Goal: Task Accomplishment & Management: Complete application form

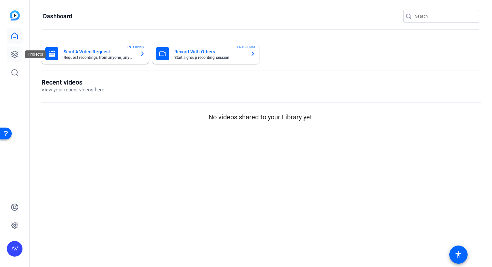
click at [13, 57] on icon at bounding box center [15, 54] width 8 height 8
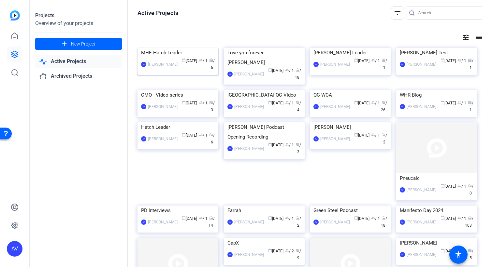
click at [197, 58] on div "MHE Hatch Leader" at bounding box center [178, 53] width 74 height 10
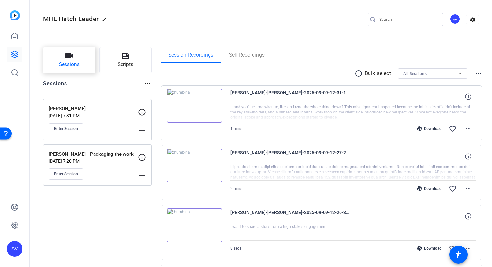
click at [70, 57] on icon "button" at bounding box center [68, 55] width 7 height 5
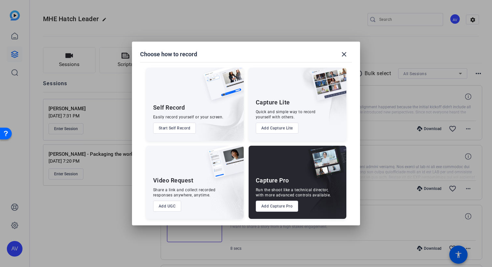
click at [279, 206] on button "Add Capture Pro" at bounding box center [277, 206] width 43 height 11
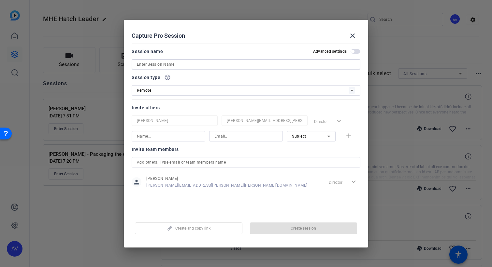
click at [168, 65] on input at bounding box center [246, 65] width 218 height 8
type input "m"
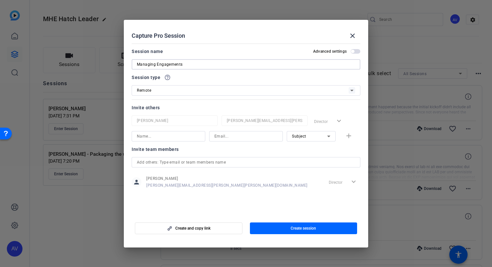
type input "Managing Engagements"
click at [172, 135] on input at bounding box center [168, 137] width 63 height 8
type input "[PERSON_NAME]"
click at [228, 135] on input at bounding box center [245, 137] width 63 height 8
paste input "[EMAIL_ADDRESS][DOMAIN_NAME]"
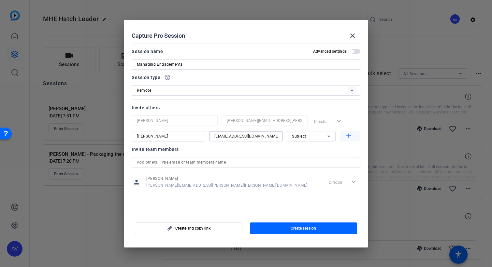
type input "[EMAIL_ADDRESS][DOMAIN_NAME]"
click at [349, 135] on mat-icon "add" at bounding box center [349, 136] width 8 height 8
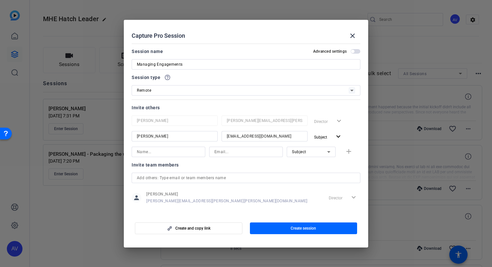
click at [185, 151] on input at bounding box center [168, 152] width 63 height 8
type input "[PERSON_NAME]"
click at [229, 151] on input at bounding box center [245, 152] width 63 height 8
paste input "[EMAIL_ADDRESS][DOMAIN_NAME]"
type input "[EMAIL_ADDRESS][DOMAIN_NAME]"
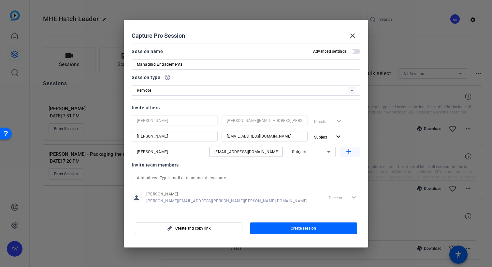
click at [348, 150] on mat-icon "add" at bounding box center [349, 152] width 8 height 8
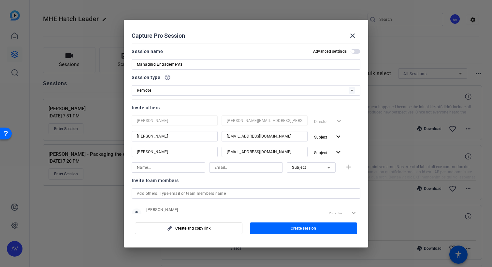
click at [194, 169] on input at bounding box center [168, 168] width 63 height 8
click at [236, 172] on div at bounding box center [245, 167] width 63 height 10
paste input "[PERSON_NAME][EMAIL_ADDRESS][PERSON_NAME][PERSON_NAME][DOMAIN_NAME]"
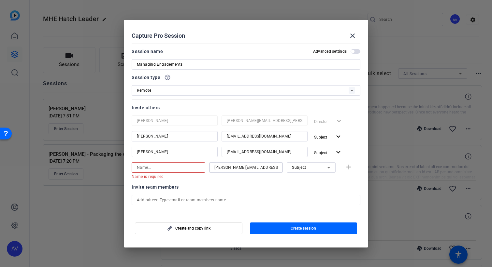
type input "[PERSON_NAME][EMAIL_ADDRESS][PERSON_NAME][PERSON_NAME][DOMAIN_NAME]"
click at [179, 171] on div at bounding box center [168, 167] width 63 height 10
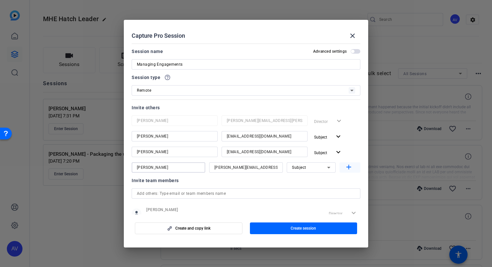
type input "[PERSON_NAME]"
click at [351, 168] on mat-icon "add" at bounding box center [349, 167] width 8 height 8
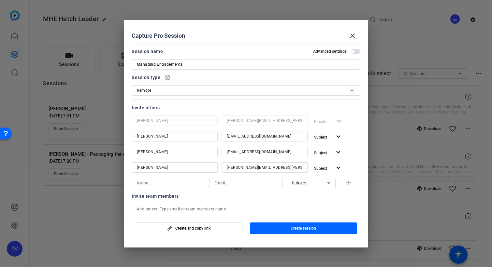
click at [268, 92] on div "Remote" at bounding box center [243, 90] width 212 height 8
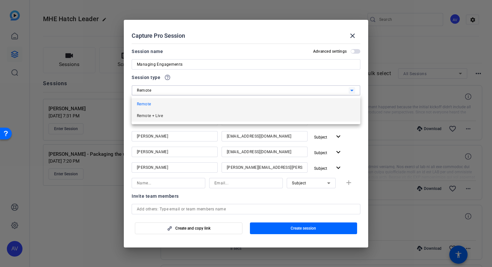
click at [250, 117] on mat-option "Remote + Live" at bounding box center [246, 116] width 229 height 12
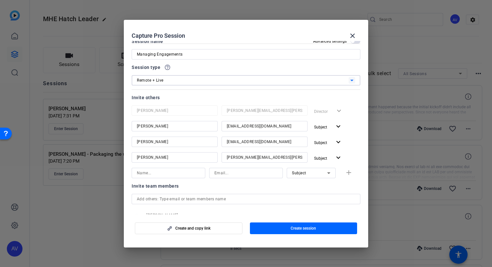
scroll to position [9, 0]
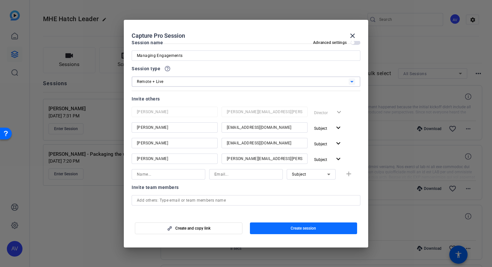
click at [284, 226] on span "button" at bounding box center [303, 229] width 107 height 16
